Goal: Check status

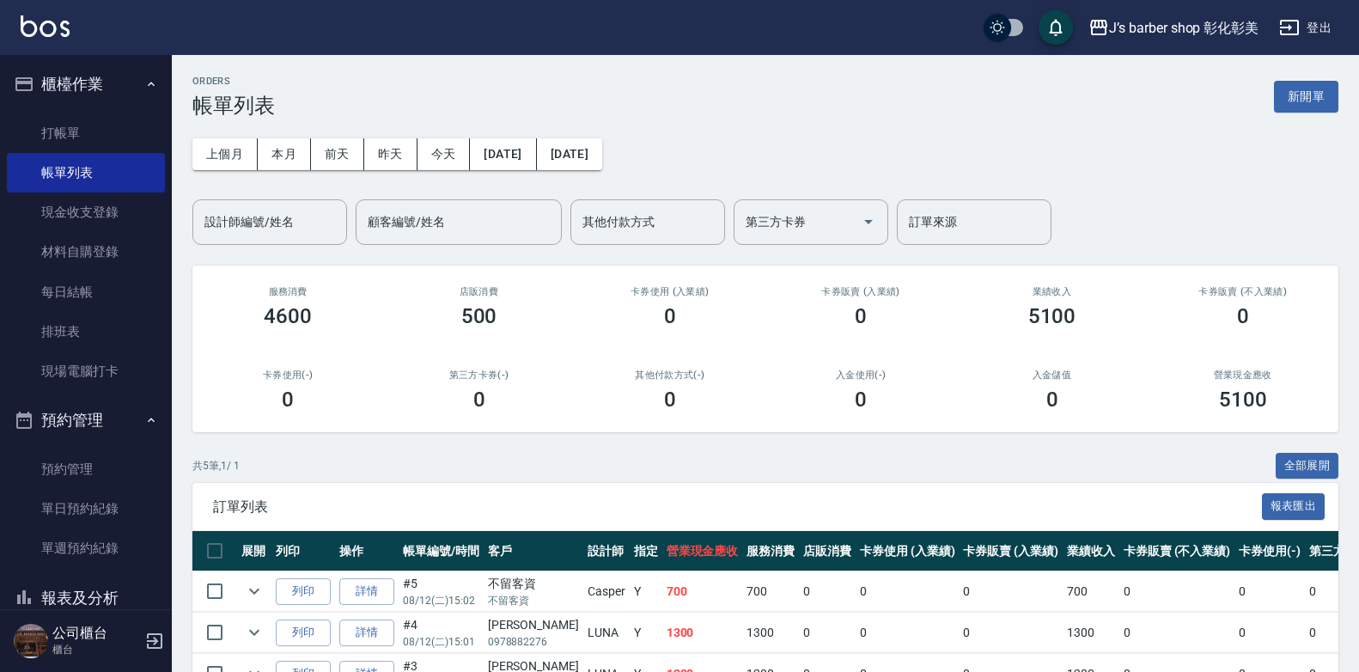
scroll to position [186, 0]
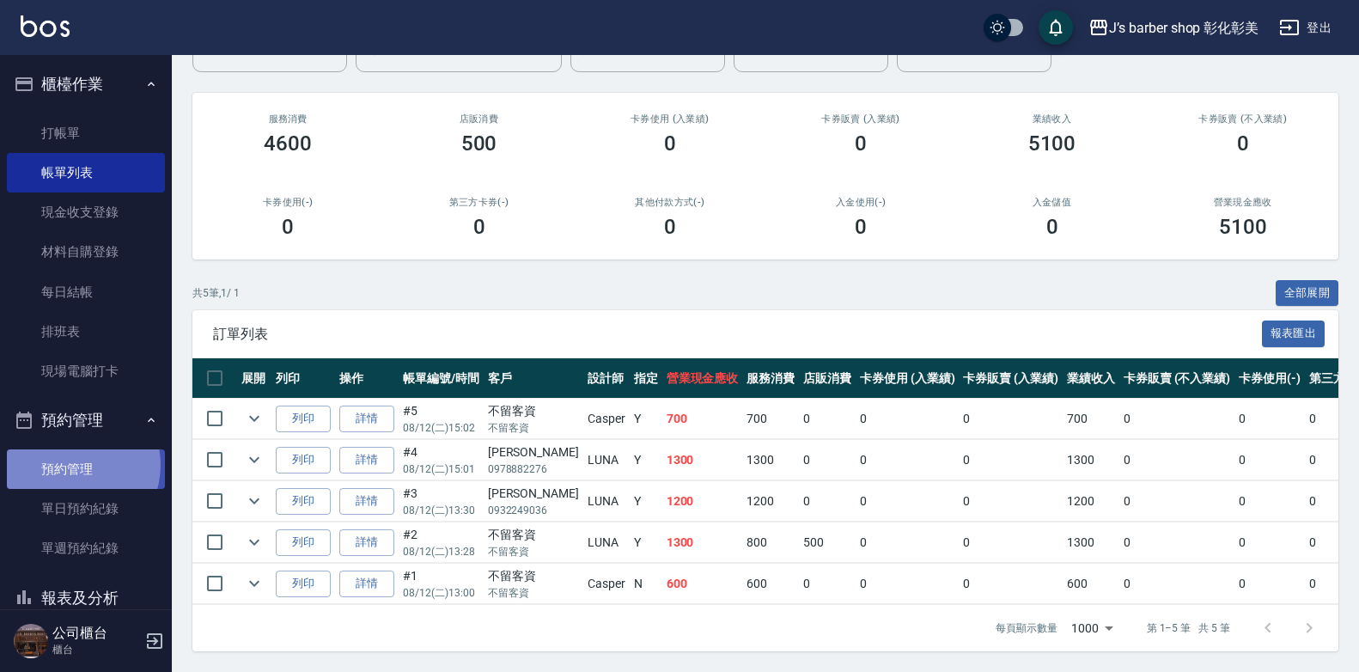
click at [70, 464] on link "預約管理" at bounding box center [86, 469] width 158 height 40
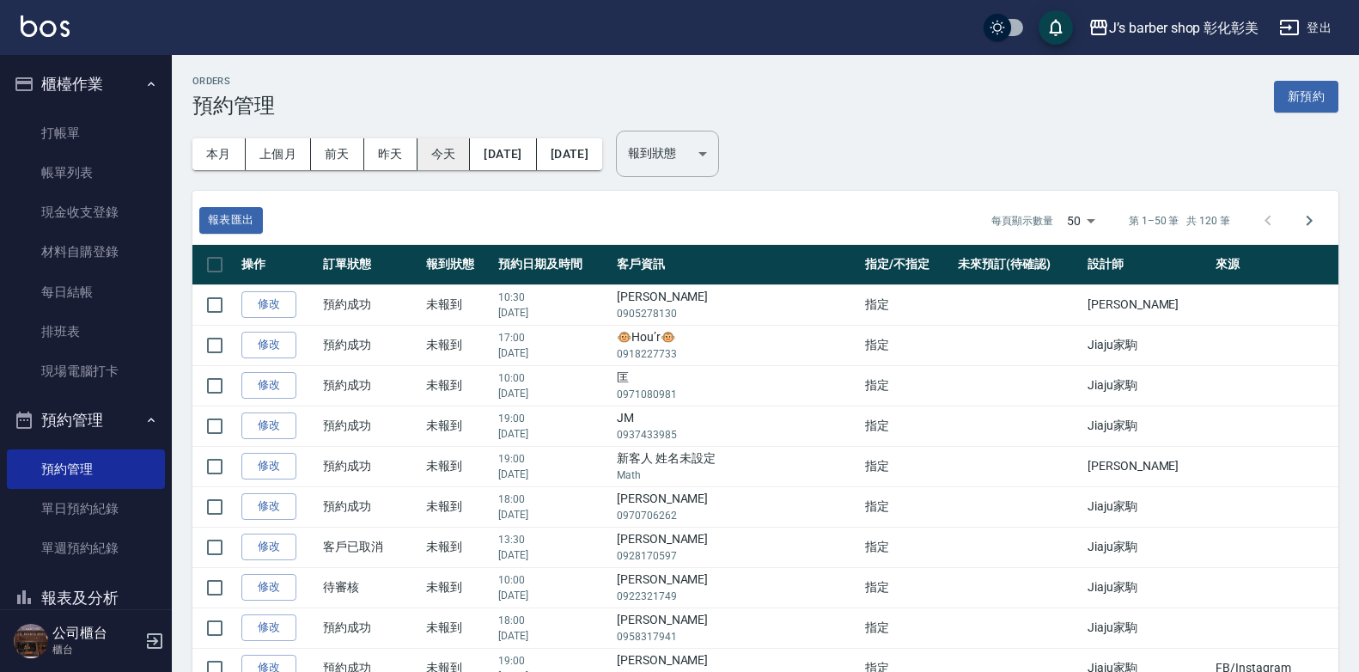
click at [446, 153] on button "今天" at bounding box center [444, 154] width 53 height 32
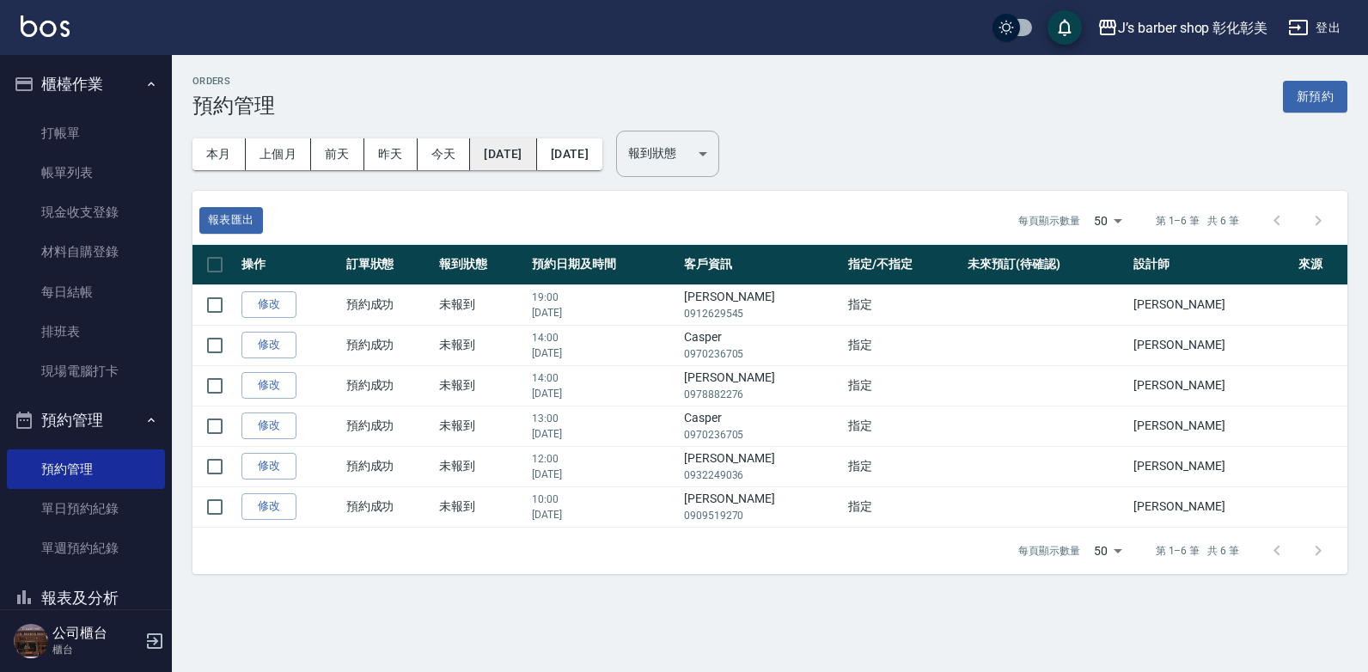
click at [531, 153] on button "[DATE]" at bounding box center [503, 154] width 66 height 32
click at [532, 153] on button "[DATE]" at bounding box center [503, 154] width 66 height 32
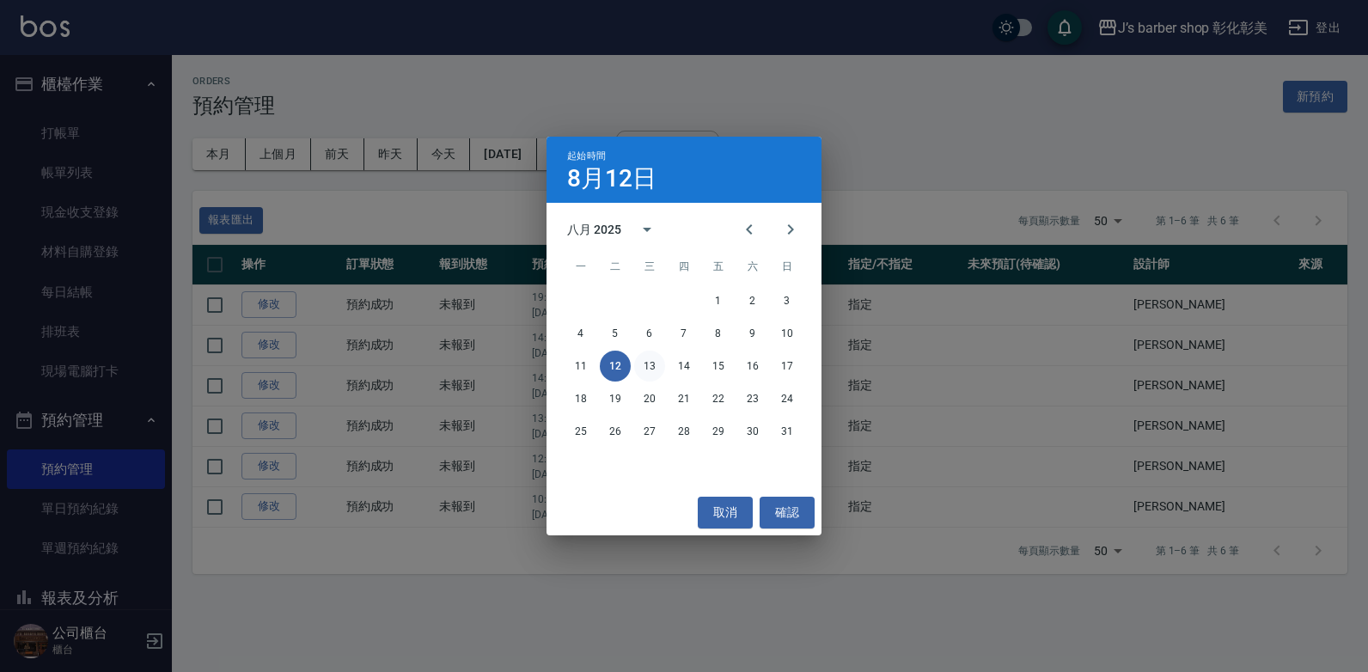
click at [642, 361] on button "13" at bounding box center [649, 366] width 31 height 31
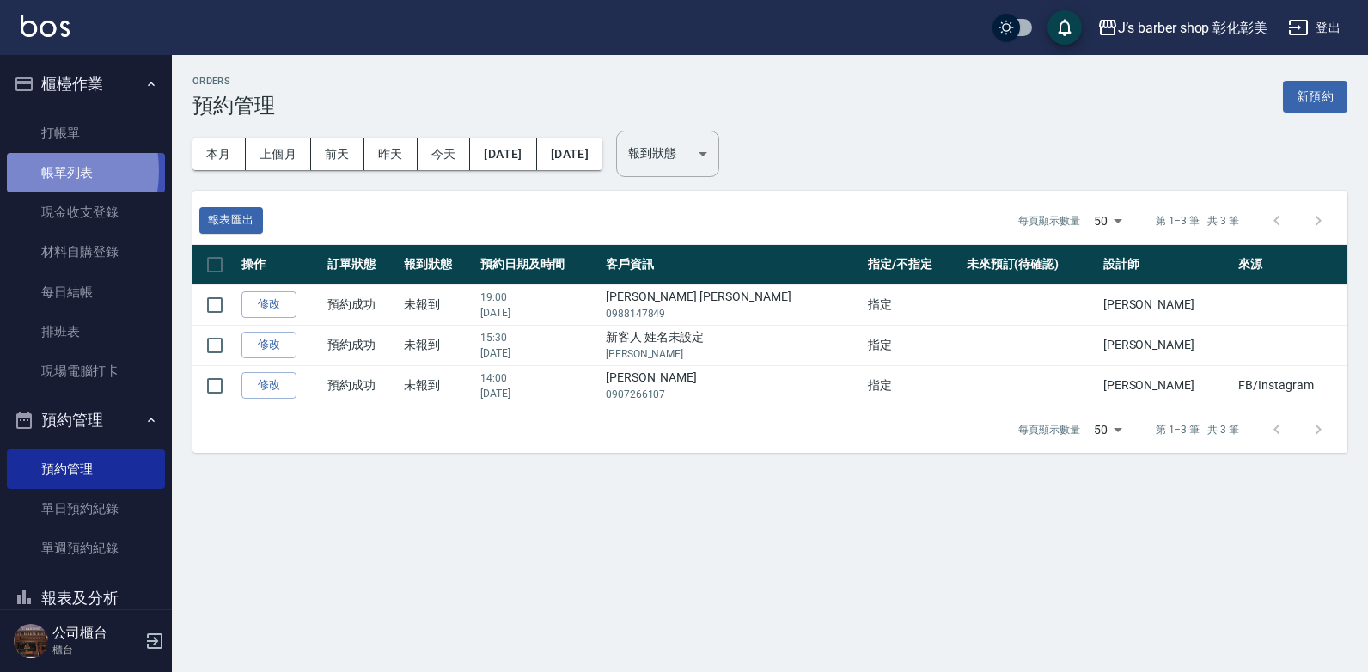
click at [29, 171] on link "帳單列表" at bounding box center [86, 173] width 158 height 40
